Goal: Task Accomplishment & Management: Complete application form

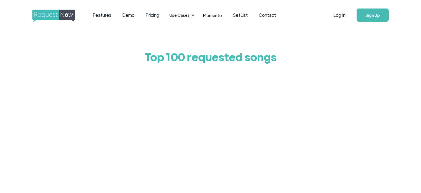
click at [378, 15] on link "Sign Up" at bounding box center [373, 14] width 32 height 13
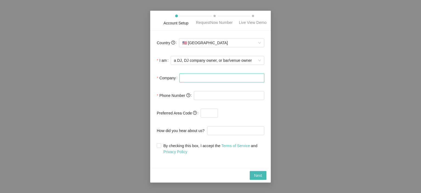
click at [209, 78] on input "Company" at bounding box center [222, 77] width 85 height 9
type input "club"
click at [206, 95] on input "tel" at bounding box center [229, 95] width 70 height 9
type input "(346) 558-5898"
click at [157, 147] on span at bounding box center [159, 145] width 4 height 4
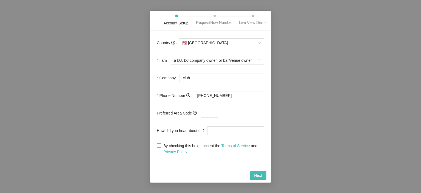
click at [157, 147] on input "By checking this box, I accept the Terms of Service and Privacy Policy" at bounding box center [159, 145] width 4 height 4
checkbox input "true"
click at [256, 179] on button "Next" at bounding box center [258, 175] width 17 height 9
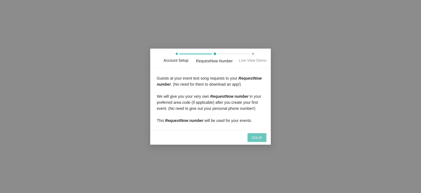
click at [258, 139] on span "Got it!" at bounding box center [257, 137] width 10 height 6
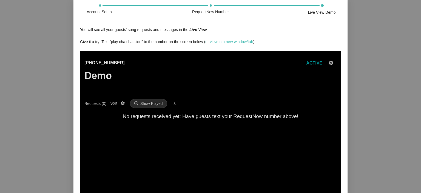
click at [95, 74] on h3 "Demo" at bounding box center [104, 76] width 40 height 12
click at [172, 104] on icon "download" at bounding box center [174, 103] width 4 height 4
click at [32, 112] on div "Account Setup RequestNow Number Live View Demo You will see all your guests' so…" at bounding box center [210, 96] width 421 height 193
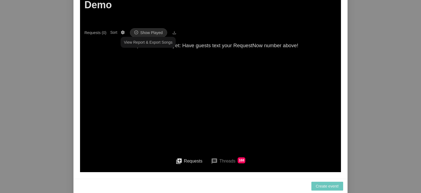
click at [328, 186] on span "Create event!" at bounding box center [327, 186] width 23 height 6
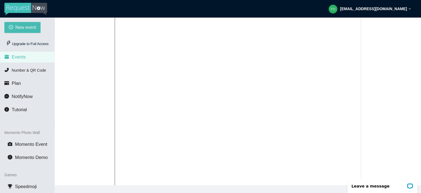
scroll to position [153, 0]
click at [13, 85] on span "Plan" at bounding box center [16, 83] width 9 height 5
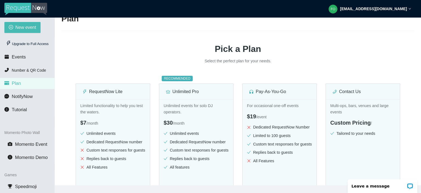
scroll to position [26, 0]
click at [108, 46] on h1 "Pick a Plan" at bounding box center [237, 49] width 353 height 14
